Goal: Information Seeking & Learning: Learn about a topic

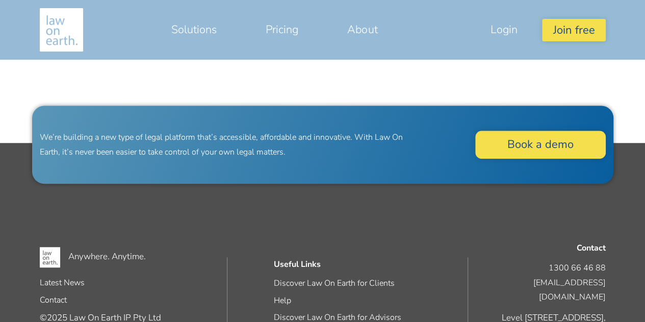
scroll to position [2425, 0]
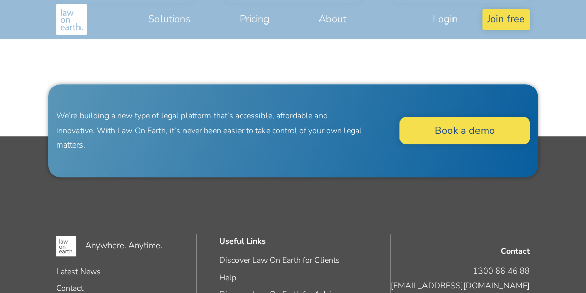
scroll to position [2280, 0]
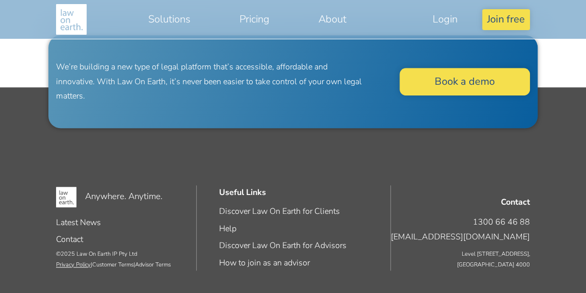
click at [73, 263] on link "Privacy Policy" at bounding box center [73, 265] width 35 height 8
click at [122, 262] on link "Customer Terms" at bounding box center [112, 265] width 41 height 8
click at [147, 263] on link "Advisor Terms" at bounding box center [153, 265] width 36 height 8
click at [105, 250] on p "© 2025 Law On Earth IP Pty Ltd Privacy Policy | Customer Terms | Advisor Terms" at bounding box center [130, 259] width 148 height 21
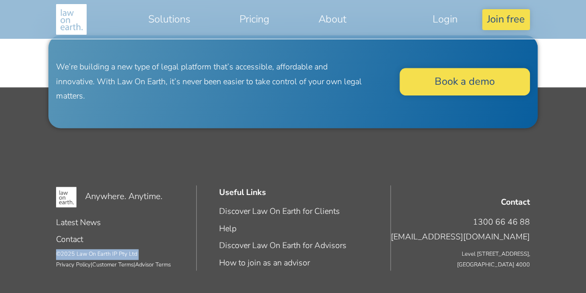
click at [105, 250] on p "© 2025 Law On Earth IP Pty Ltd Privacy Policy | Customer Terms | Advisor Terms" at bounding box center [130, 259] width 148 height 21
drag, startPoint x: 76, startPoint y: 253, endPoint x: 194, endPoint y: 253, distance: 118.3
click at [194, 253] on p "© 2025 Law On Earth IP Pty Ltd Privacy Policy | Customer Terms | Advisor Terms" at bounding box center [130, 259] width 148 height 21
copy p "Law On Earth IP Pty Ltd"
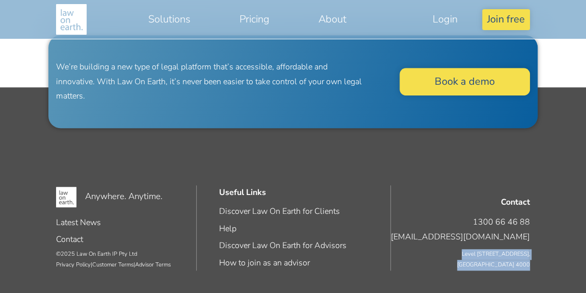
drag, startPoint x: 458, startPoint y: 252, endPoint x: 548, endPoint y: 260, distance: 90.6
click at [548, 260] on footer "Anywhere. Anytime. Latest News Contact © 2025 Law On Earth IP Pty Ltd Privacy P…" at bounding box center [293, 190] width 586 height 207
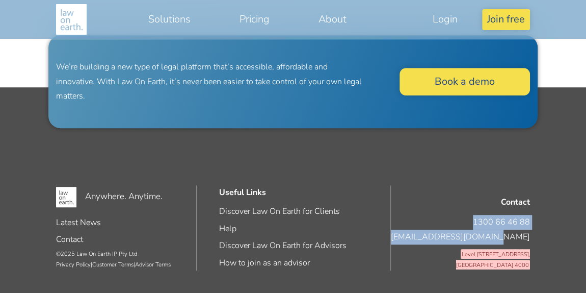
drag, startPoint x: 472, startPoint y: 218, endPoint x: 553, endPoint y: 230, distance: 82.0
click at [553, 230] on footer "Anywhere. Anytime. Latest News Contact © 2025 Law On Earth IP Pty Ltd Privacy P…" at bounding box center [293, 190] width 586 height 207
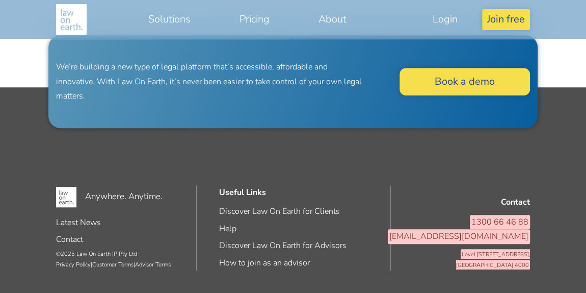
click at [556, 246] on footer "Anywhere. Anytime. Latest News Contact © 2025 Law On Earth IP Pty Ltd Privacy P…" at bounding box center [293, 190] width 586 height 207
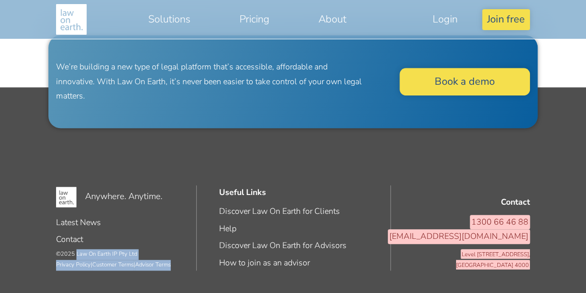
drag, startPoint x: 77, startPoint y: 252, endPoint x: 197, endPoint y: 260, distance: 119.6
click at [197, 260] on p "© 2025 Law On Earth IP Pty Ltd Privacy Policy | Customer Terms | Advisor Terms" at bounding box center [130, 259] width 148 height 21
click at [132, 249] on p "© 2025 Law On Earth IP Pty Ltd Privacy Policy | Customer Terms | Advisor Terms" at bounding box center [130, 259] width 148 height 21
drag, startPoint x: 145, startPoint y: 251, endPoint x: 77, endPoint y: 251, distance: 67.3
click at [77, 251] on p "© 2025 Law On Earth IP Pty Ltd Privacy Policy | Customer Terms | Advisor Terms" at bounding box center [130, 259] width 148 height 21
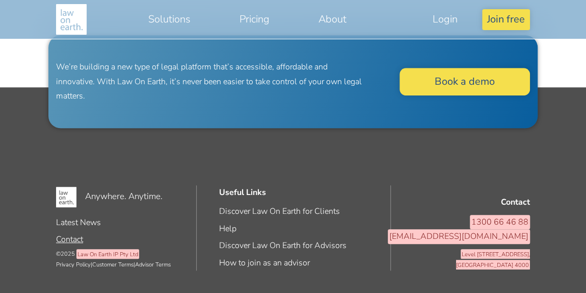
click at [65, 240] on link "Contact" at bounding box center [69, 239] width 27 height 11
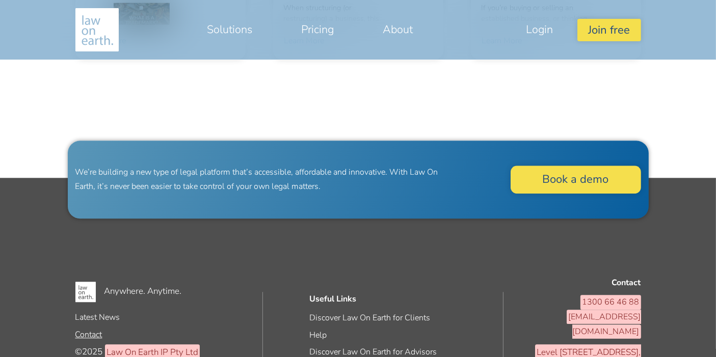
scroll to position [2424, 0]
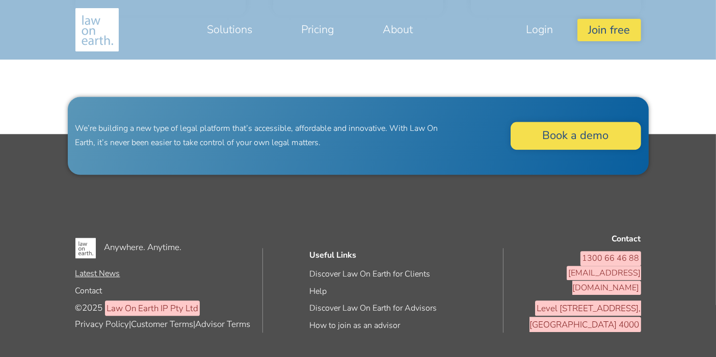
click at [88, 268] on link "Latest News" at bounding box center [97, 273] width 45 height 11
click at [404, 33] on link "About" at bounding box center [397, 29] width 79 height 24
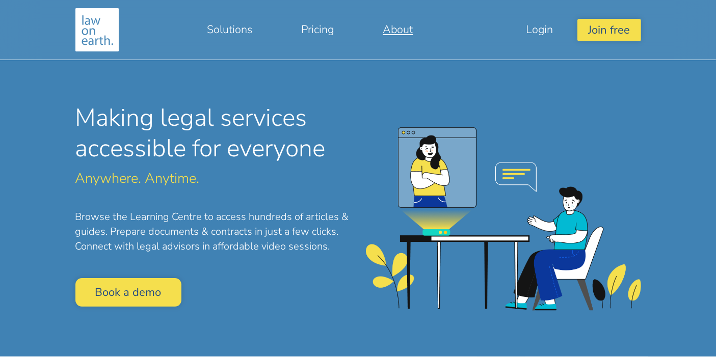
scroll to position [0, 0]
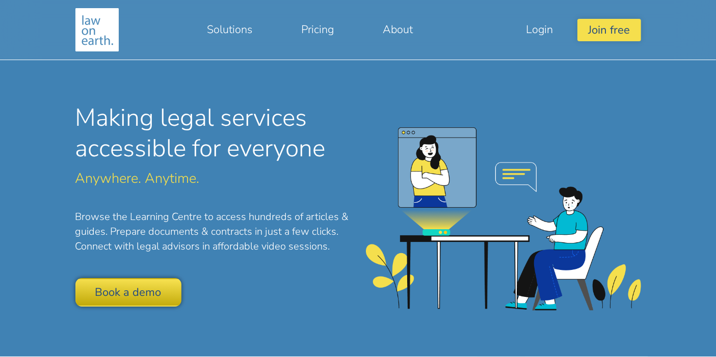
click at [158, 293] on link "Book a demo" at bounding box center [128, 292] width 106 height 28
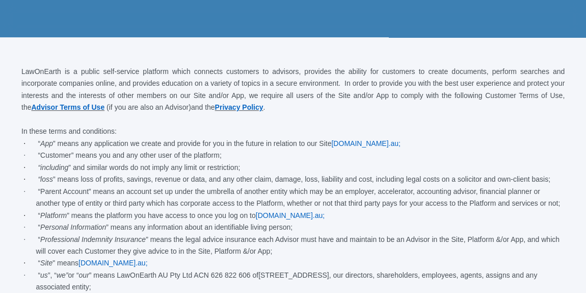
scroll to position [278, 0]
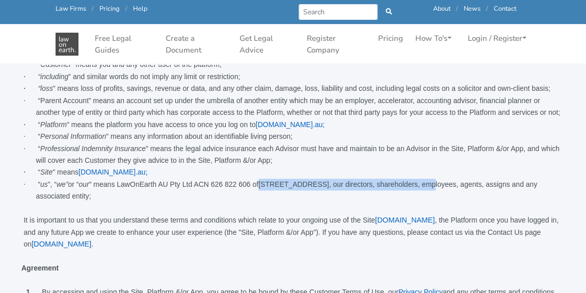
drag, startPoint x: 248, startPoint y: 185, endPoint x: 391, endPoint y: 185, distance: 142.8
click at [391, 185] on span "Level 54, 111 Eagle Street, Brisbane City QLD 4000, our directors, shareholders…" at bounding box center [287, 190] width 502 height 20
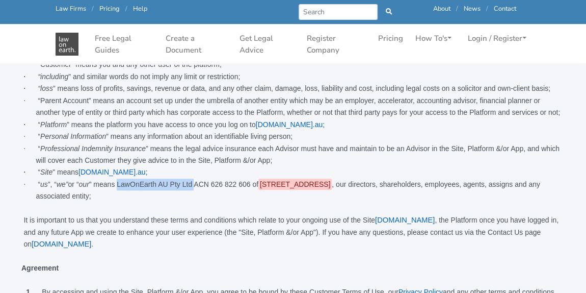
drag, startPoint x: 117, startPoint y: 185, endPoint x: 187, endPoint y: 185, distance: 69.3
click at [187, 185] on span "“ us ”, “ we” or “ our ” means Law On Earth AU Pty Ltd ACN 626 822 606 of" at bounding box center [148, 184] width 221 height 8
click at [187, 209] on p at bounding box center [293, 208] width 541 height 12
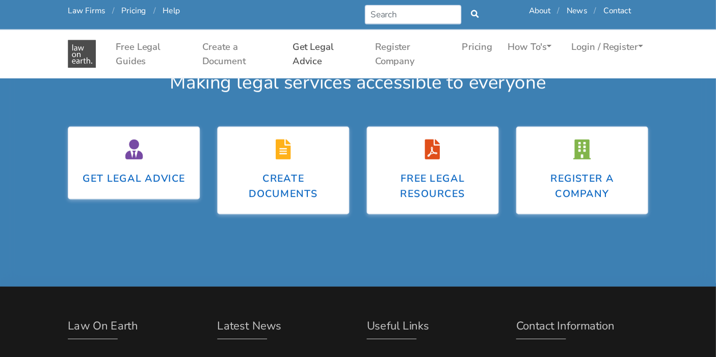
scroll to position [4867, 0]
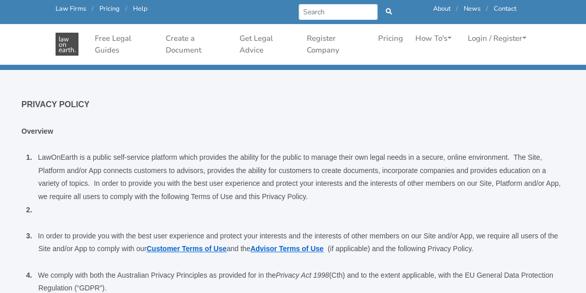
scroll to position [278, 0]
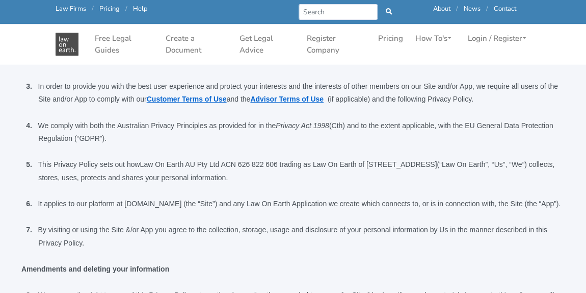
click at [140, 166] on span "Law On Earth AU Pty Ltd ACN 626 822 606 trading as Law On Earth of Level 54, 11…" at bounding box center [288, 164] width 297 height 8
drag, startPoint x: 130, startPoint y: 165, endPoint x: 199, endPoint y: 160, distance: 69.0
click at [199, 160] on span "Law On Earth AU Pty Ltd ACN 626 822 606 trading as Law On Earth of Level 54, 11…" at bounding box center [288, 164] width 297 height 8
drag, startPoint x: 334, startPoint y: 166, endPoint x: 516, endPoint y: 167, distance: 181.5
click at [516, 167] on p "5. This Privacy Policy sets out how Law On Earth AU Pty Ltd ACN 626 822 606 tra…" at bounding box center [301, 171] width 527 height 26
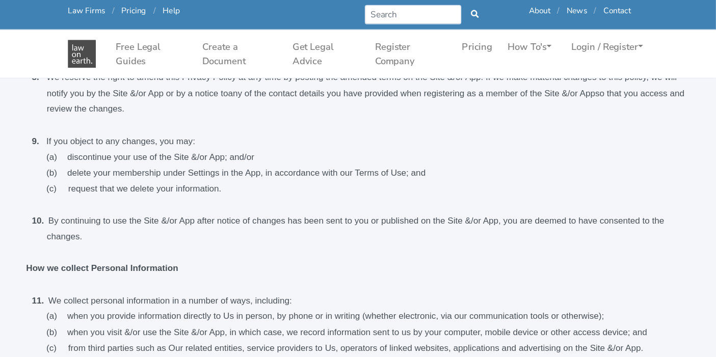
scroll to position [510, 0]
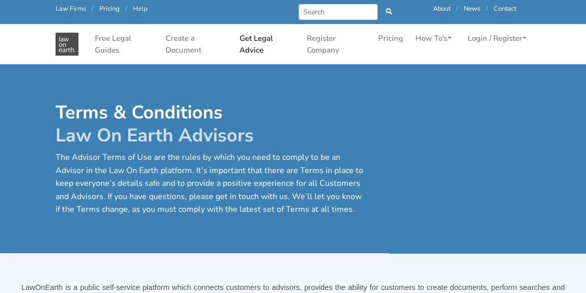
click at [362, 111] on h1 "Terms & Conditions Law On Earth Advisors" at bounding box center [212, 124] width 312 height 46
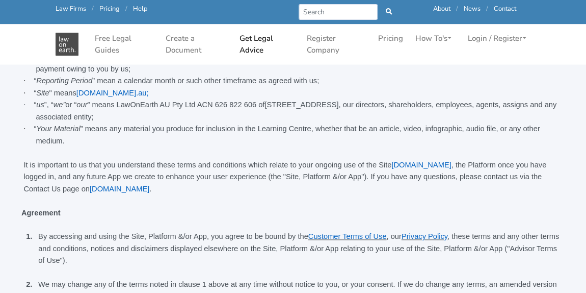
scroll to position [278, 0]
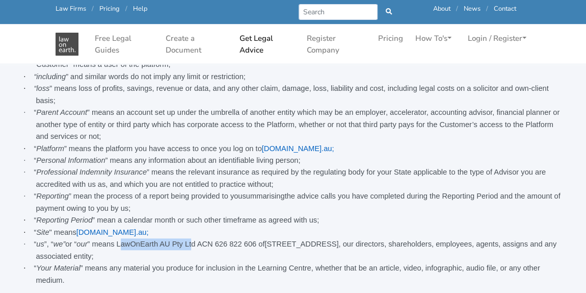
drag, startPoint x: 118, startPoint y: 225, endPoint x: 185, endPoint y: 217, distance: 67.2
click at [185, 238] on p "· “ us ”, “ we” or “ our ” means Law On Earth AU Pty Ltd ACN 626 822 606 of Lev…" at bounding box center [300, 250] width 529 height 24
click at [185, 240] on span "“ us ”, “ we” or “ our ” means Law On Earth AU Pty Ltd ACN 626 822 606 of" at bounding box center [149, 244] width 231 height 8
drag, startPoint x: 188, startPoint y: 222, endPoint x: 117, endPoint y: 221, distance: 70.9
click at [117, 240] on span "“ us ”, “ we” or “ our ” means Law On Earth AU Pty Ltd ACN 626 822 606 of" at bounding box center [149, 244] width 231 height 8
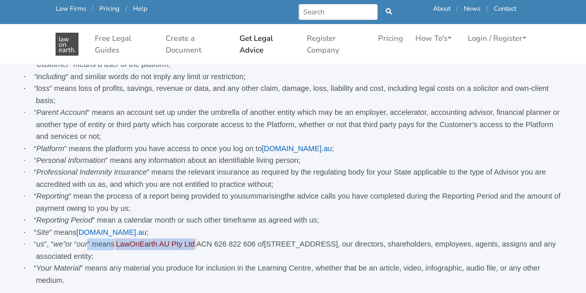
click at [383, 264] on span "“ Your Material ” means any material you produce for inclusion in the Learning …" at bounding box center [287, 274] width 506 height 20
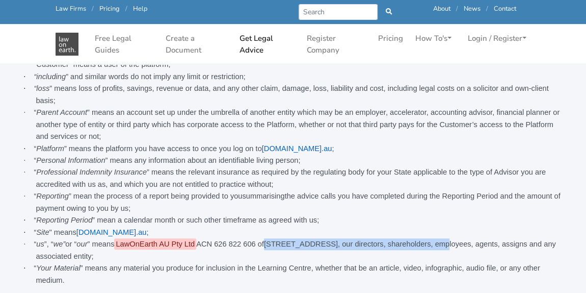
drag, startPoint x: 257, startPoint y: 224, endPoint x: 407, endPoint y: 222, distance: 150.4
click at [407, 240] on span "Level 54, 111 Eagle Street, Brisbane City QLD 4000, our directors, shareholders…" at bounding box center [296, 250] width 520 height 20
click at [387, 264] on span "“ Your Material ” means any material you produce for inclusion in the Learning …" at bounding box center [287, 274] width 506 height 20
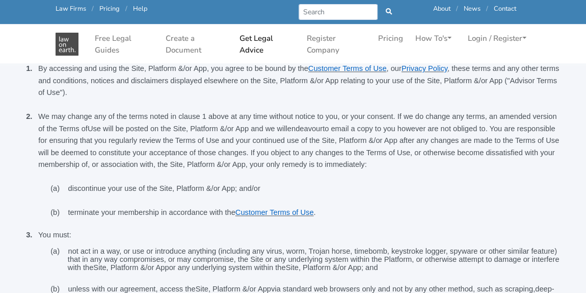
scroll to position [741, 0]
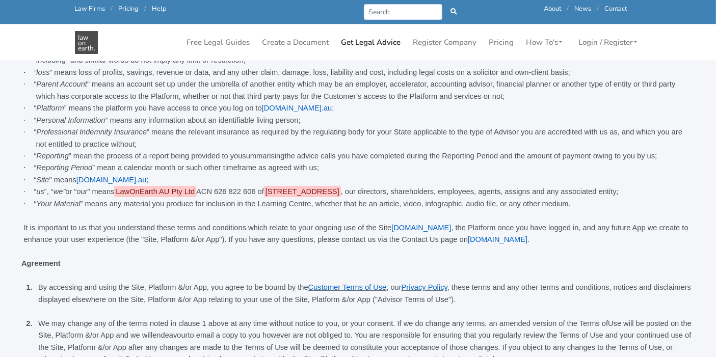
scroll to position [316, 0]
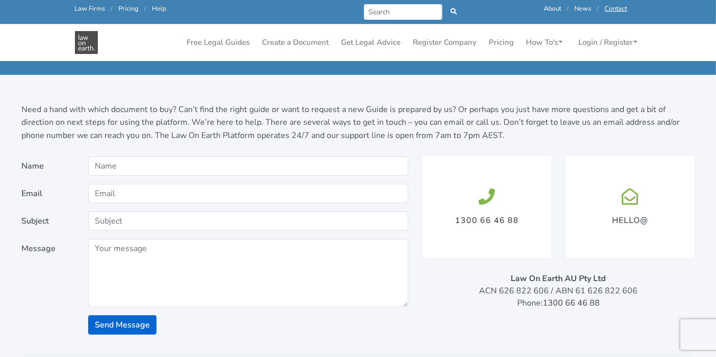
scroll to position [68, 0]
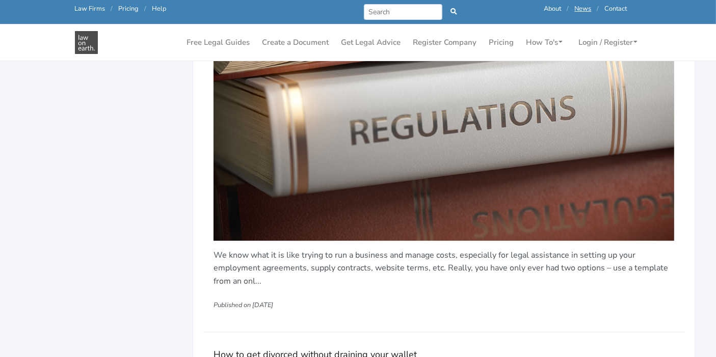
scroll to position [1246, 0]
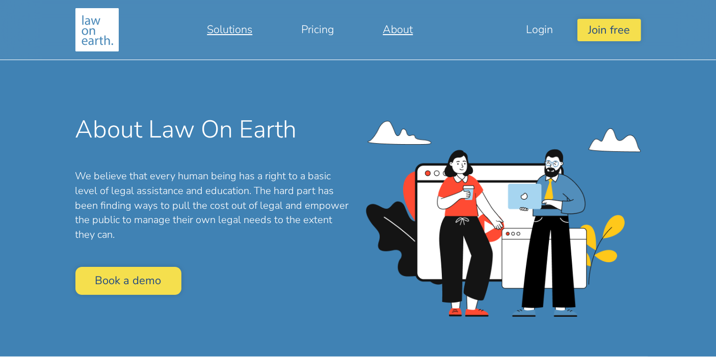
click at [241, 32] on link "Solutions" at bounding box center [230, 29] width 94 height 24
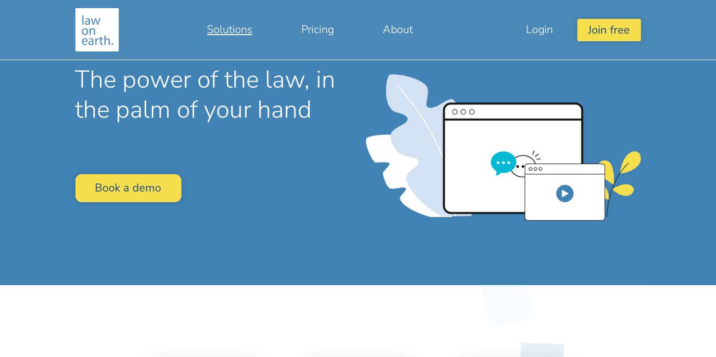
scroll to position [411, 0]
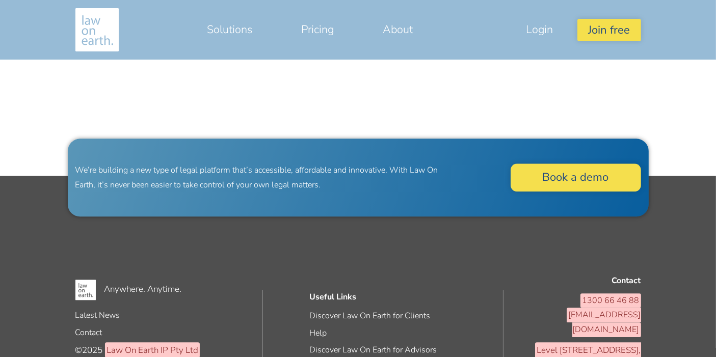
scroll to position [2424, 0]
